Goal: Find specific page/section: Find specific page/section

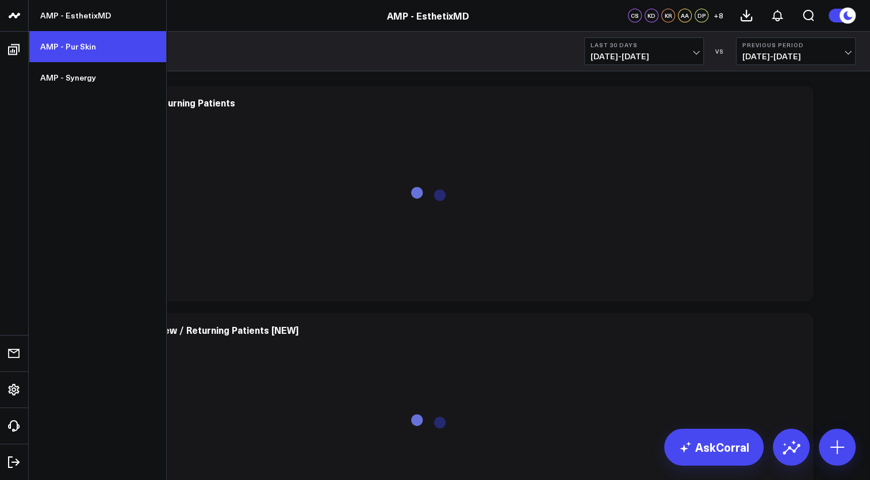
click at [75, 51] on link "AMP - Pur Skin" at bounding box center [97, 46] width 137 height 31
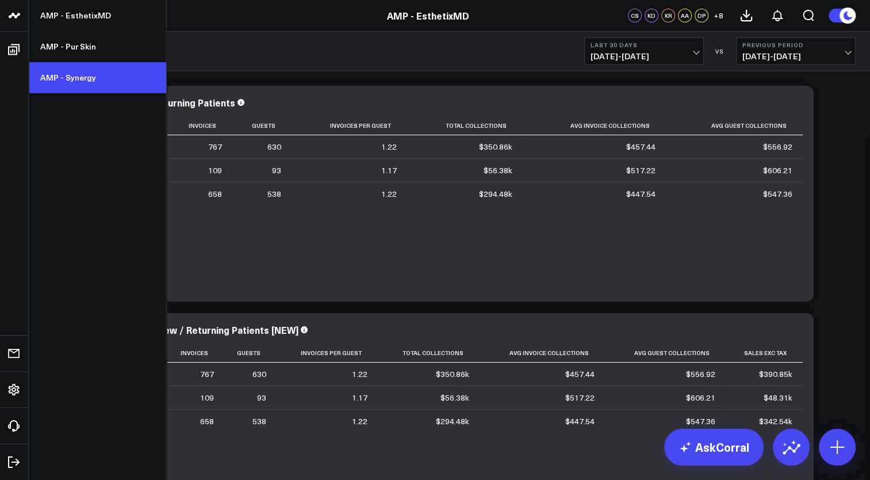
drag, startPoint x: 71, startPoint y: 53, endPoint x: 68, endPoint y: 63, distance: 10.2
click at [71, 53] on link "AMP - Pur Skin" at bounding box center [97, 46] width 137 height 31
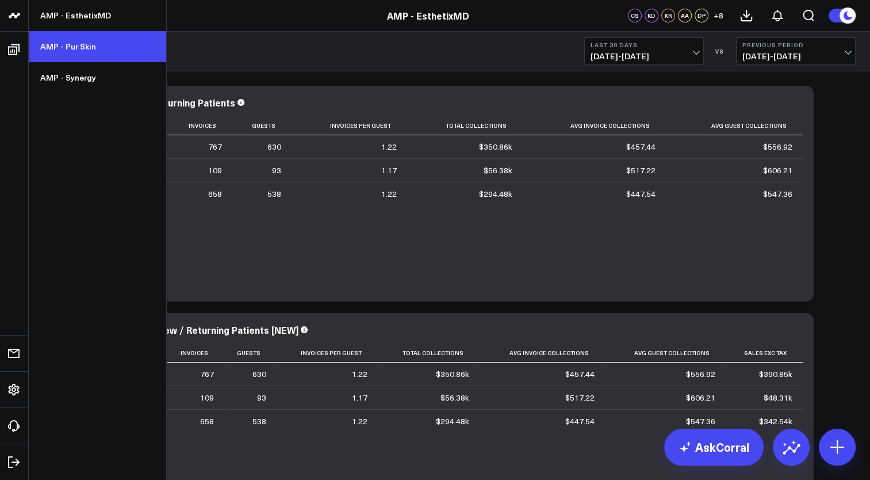
click at [76, 47] on link "AMP - Pur Skin" at bounding box center [97, 46] width 137 height 31
